Goal: Information Seeking & Learning: Learn about a topic

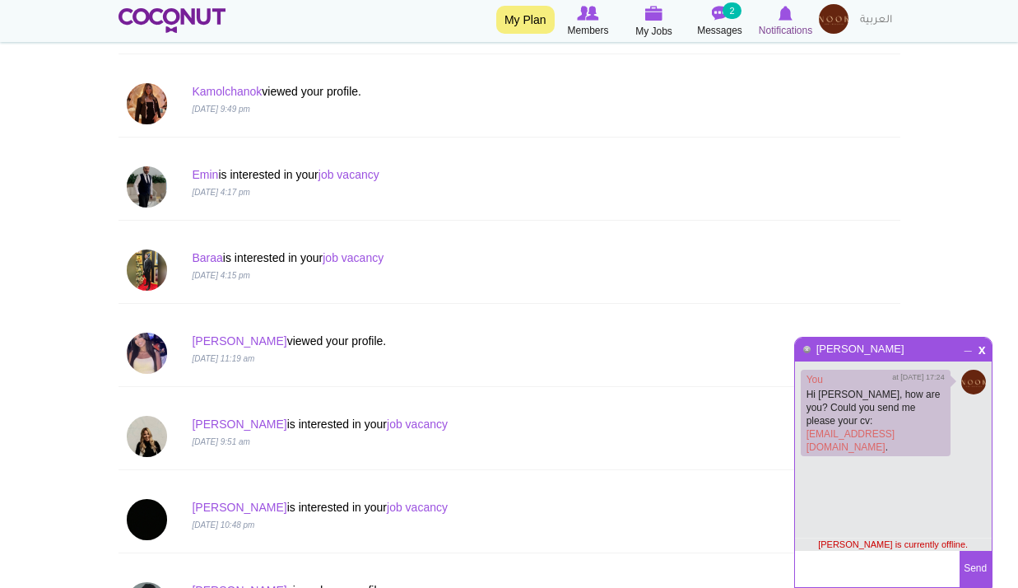
click at [796, 7] on div "Toggle navigation My Plan Members My Jobs Post a Job Messages 2 Notifications" at bounding box center [509, 21] width 1018 height 42
click at [796, 7] on icon at bounding box center [786, 13] width 66 height 18
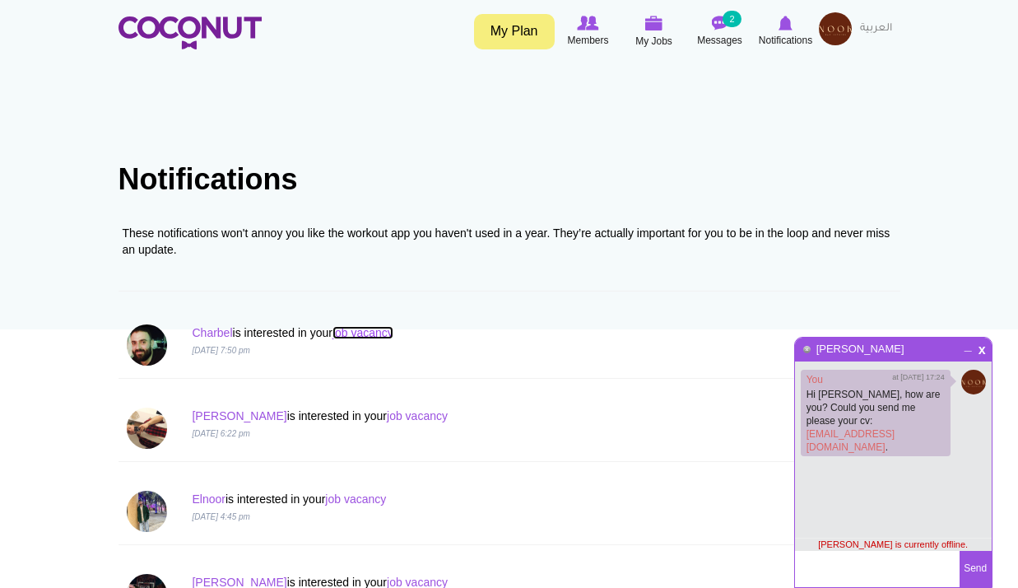
click at [366, 328] on link "job vacancy" at bounding box center [363, 332] width 61 height 13
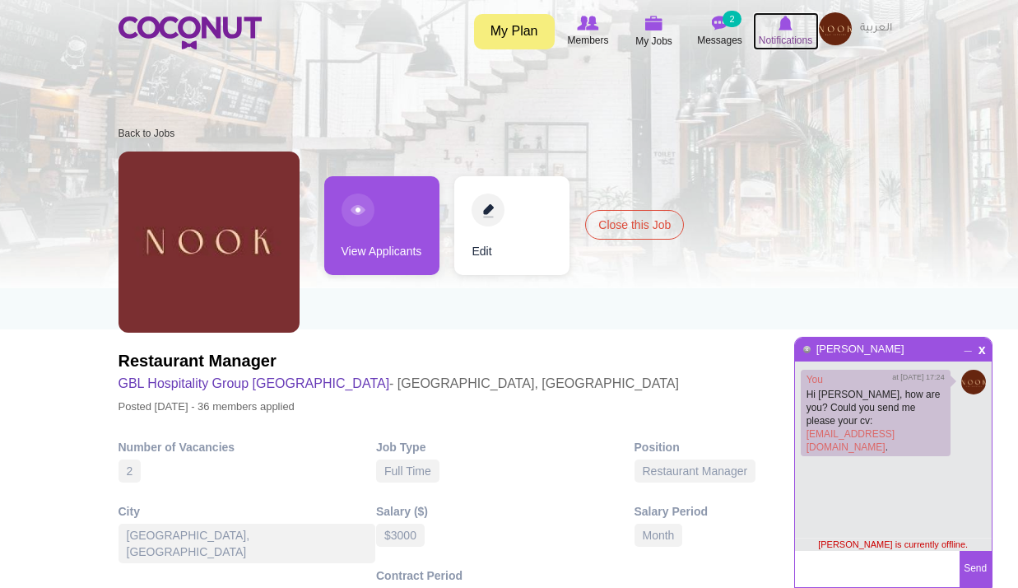
click at [788, 42] on span "Notifications" at bounding box center [786, 40] width 54 height 16
